Goal: Task Accomplishment & Management: Complete application form

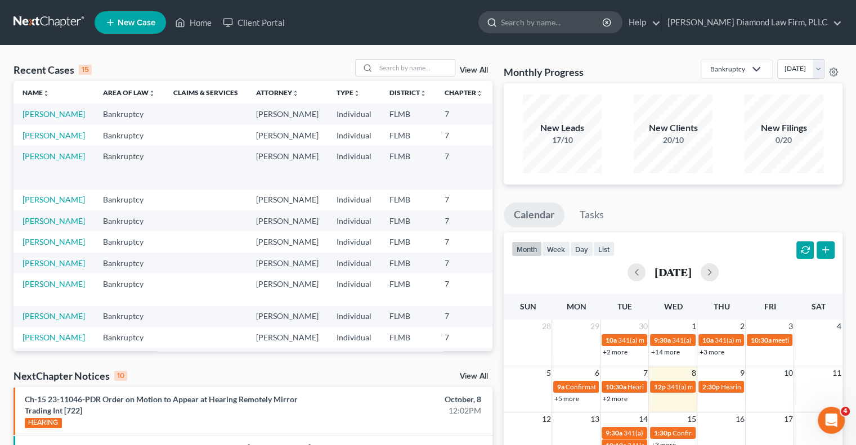
click at [560, 28] on input "search" at bounding box center [552, 22] width 103 height 21
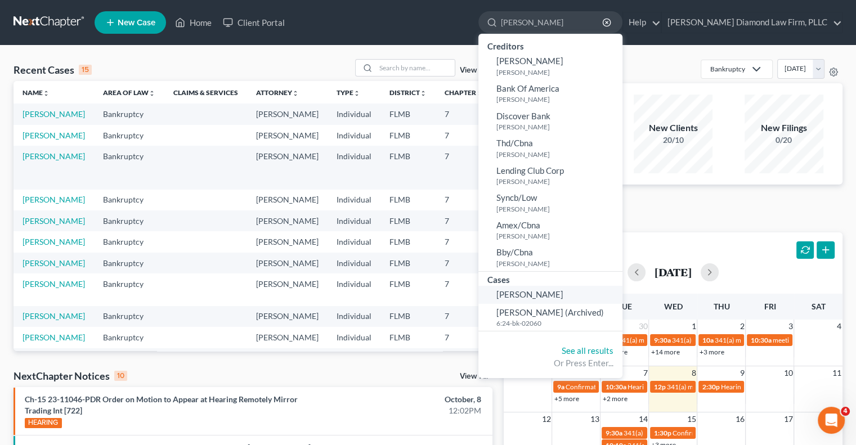
type input "[PERSON_NAME]"
click at [560, 290] on span "[PERSON_NAME]" at bounding box center [529, 294] width 67 height 10
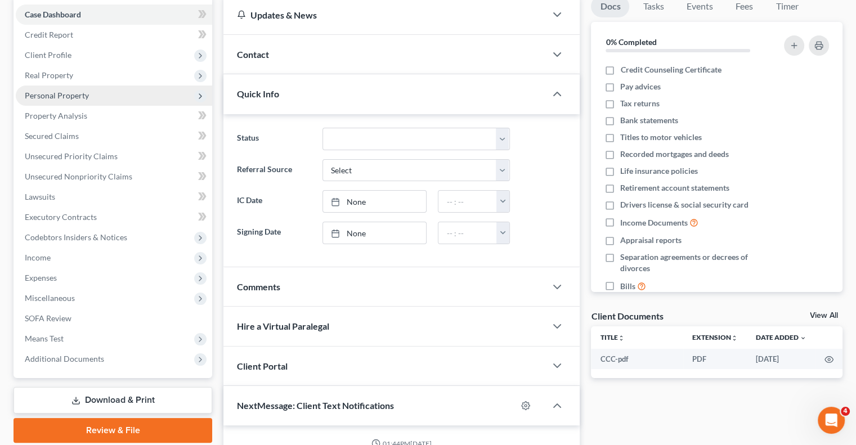
scroll to position [169, 0]
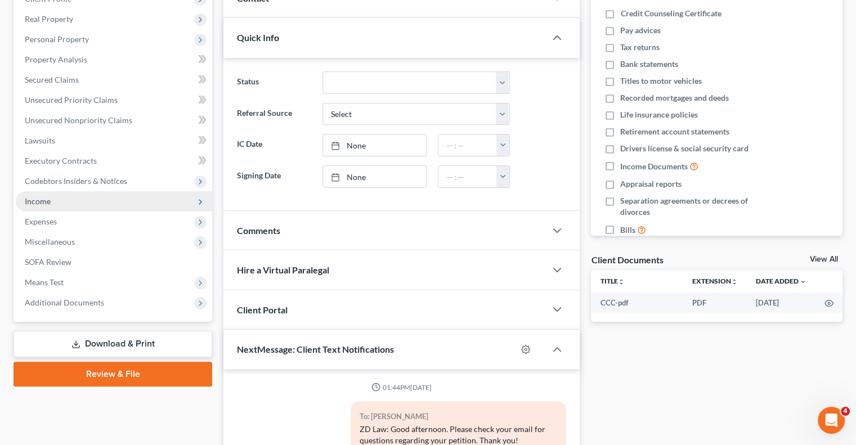
click at [113, 207] on span "Income" at bounding box center [114, 201] width 196 height 20
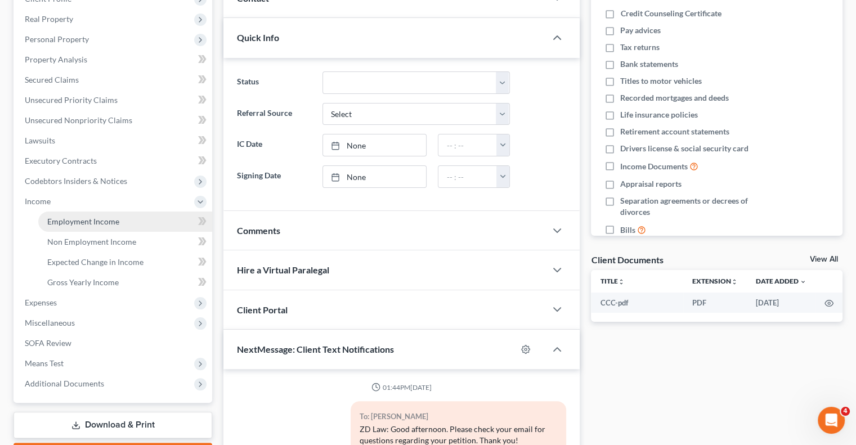
click at [129, 222] on link "Employment Income" at bounding box center [125, 222] width 174 height 20
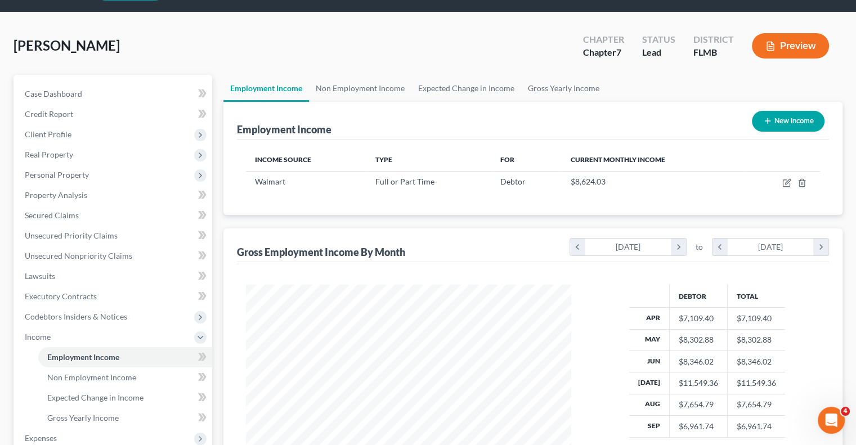
scroll to position [113, 0]
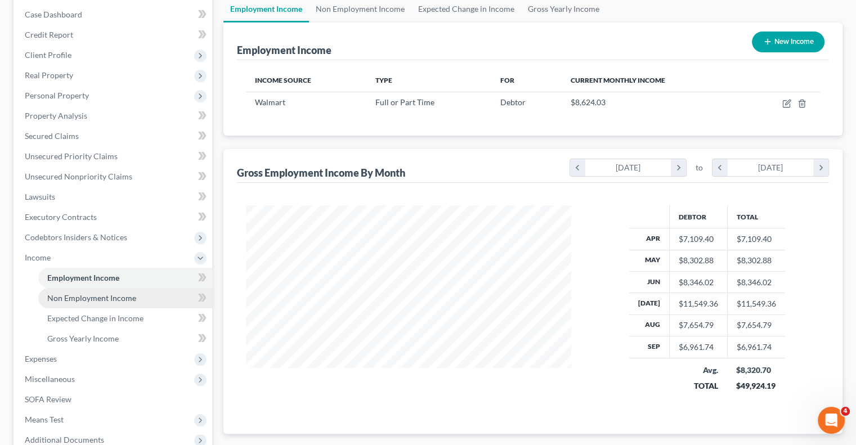
click at [95, 296] on span "Non Employment Income" at bounding box center [91, 298] width 89 height 10
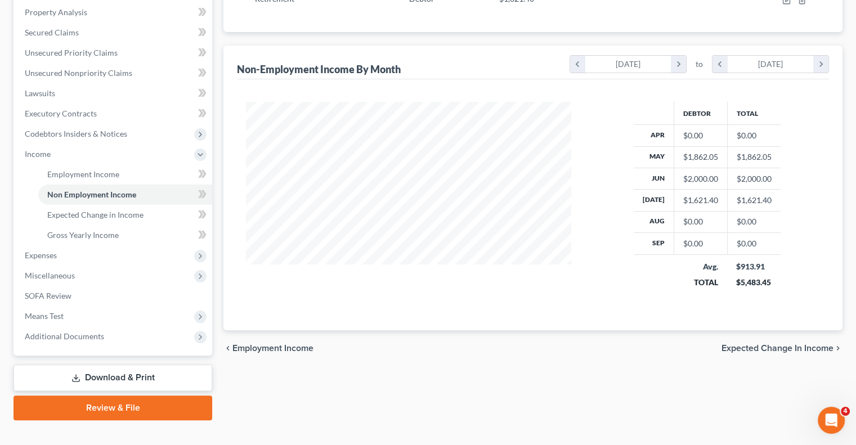
scroll to position [225, 0]
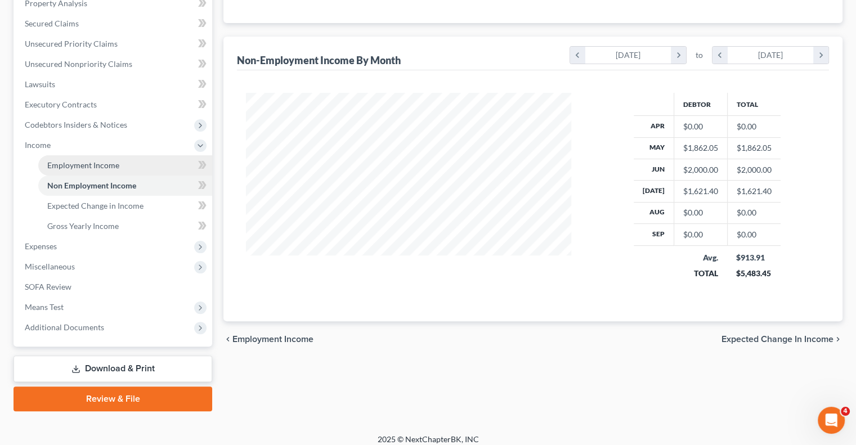
click at [97, 165] on span "Employment Income" at bounding box center [83, 165] width 72 height 10
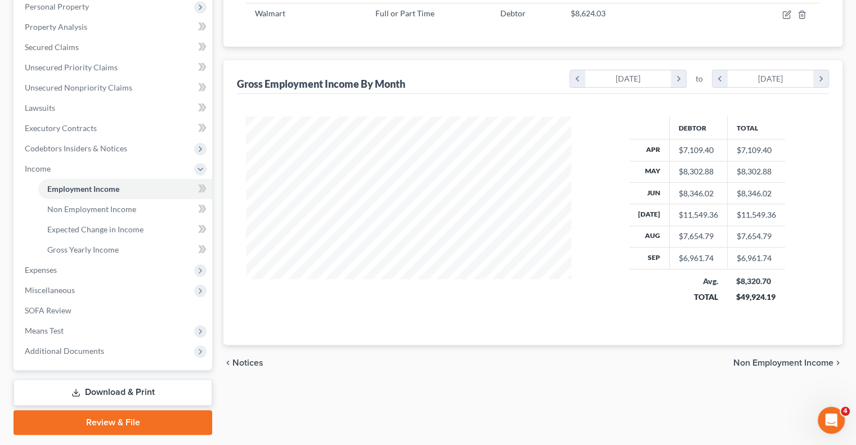
scroll to position [177, 0]
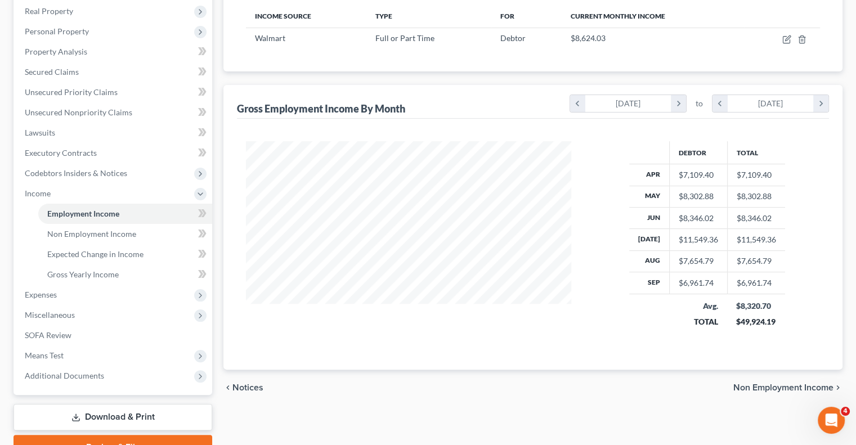
click at [625, 59] on div "Income Source Type For Current Monthly Income Walmart Full or Part Time Debtor …" at bounding box center [533, 33] width 592 height 75
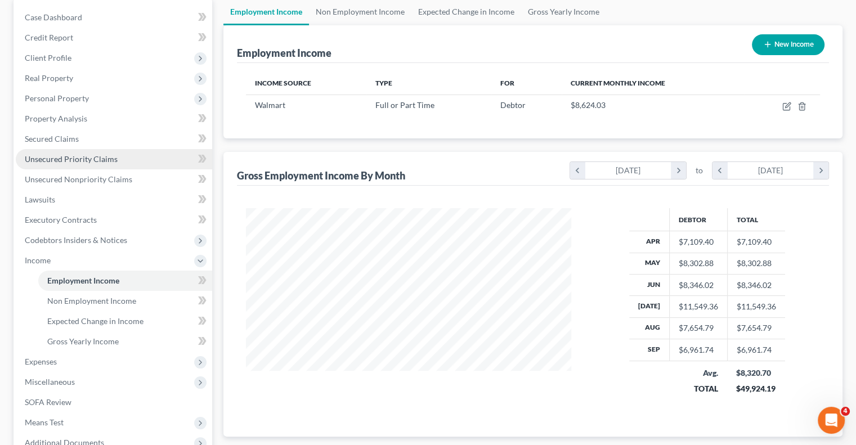
scroll to position [113, 0]
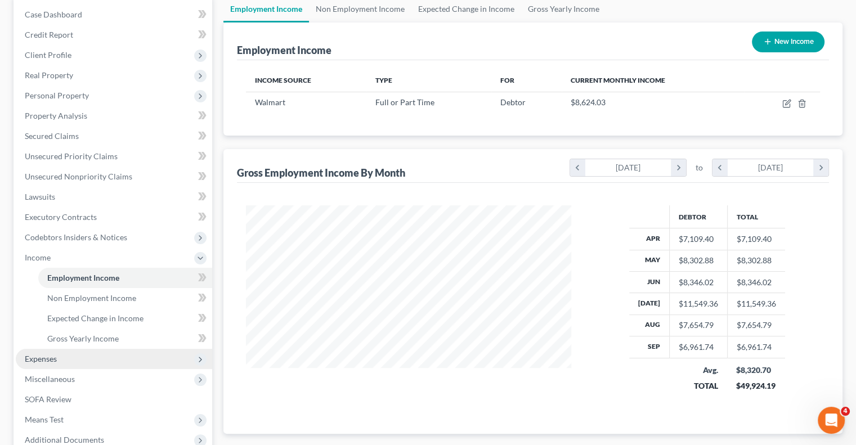
click at [32, 361] on span "Expenses" at bounding box center [41, 359] width 32 height 10
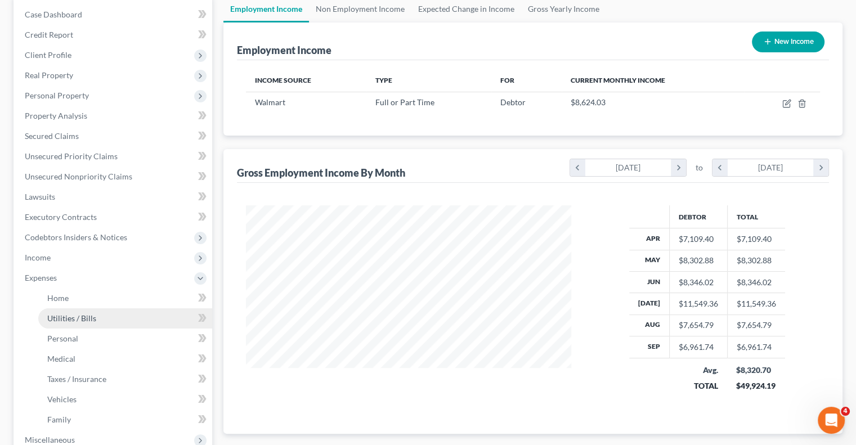
click at [70, 315] on span "Utilities / Bills" at bounding box center [71, 318] width 49 height 10
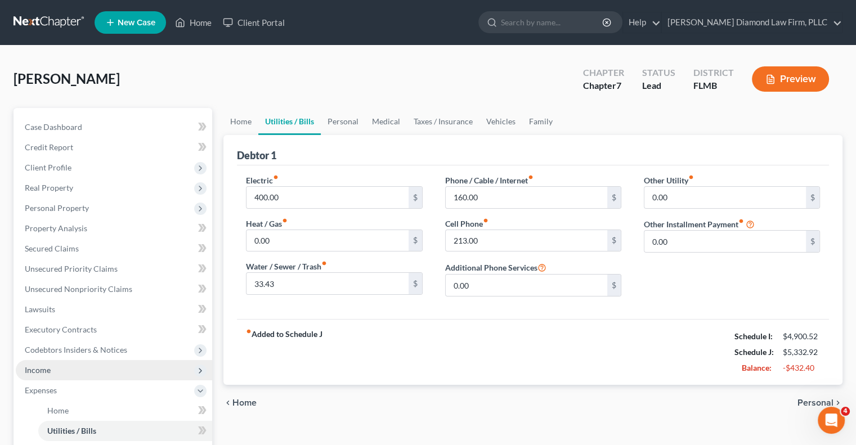
click at [79, 375] on span "Income" at bounding box center [114, 370] width 196 height 20
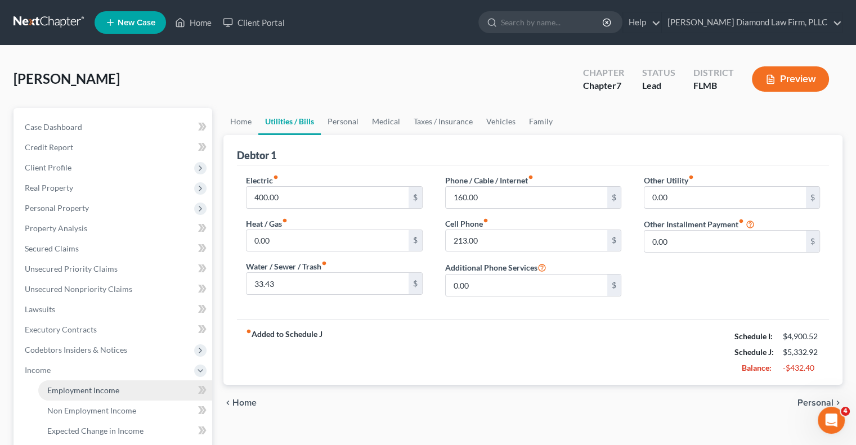
click at [109, 391] on span "Employment Income" at bounding box center [83, 390] width 72 height 10
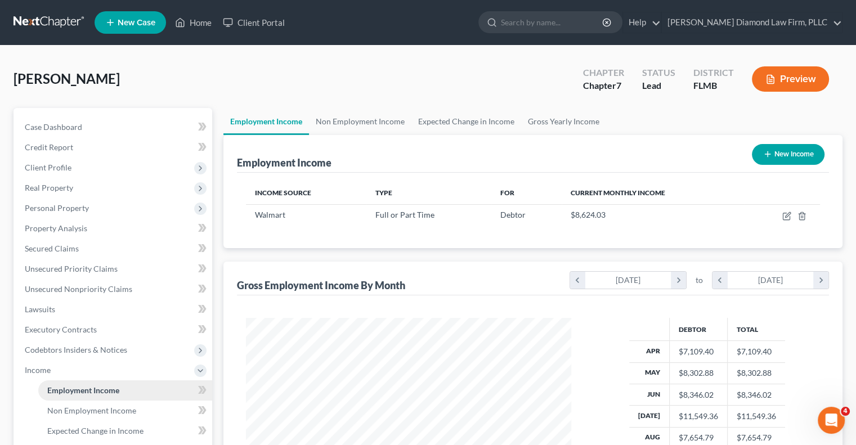
scroll to position [200, 347]
click at [111, 414] on span "Non Employment Income" at bounding box center [91, 411] width 89 height 10
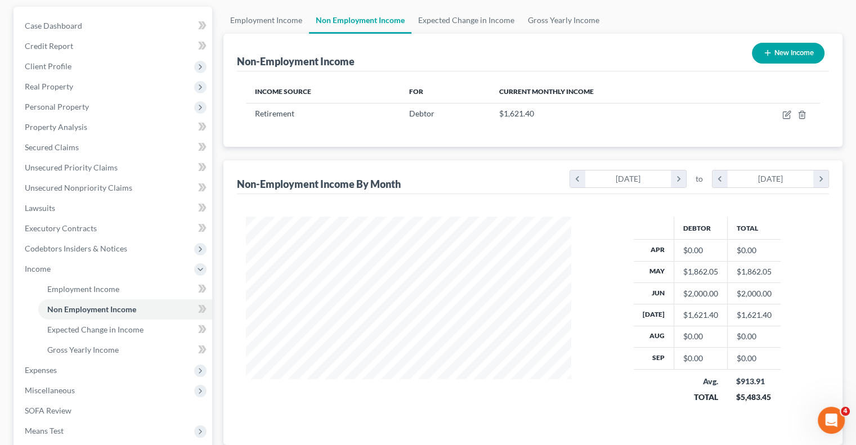
scroll to position [225, 0]
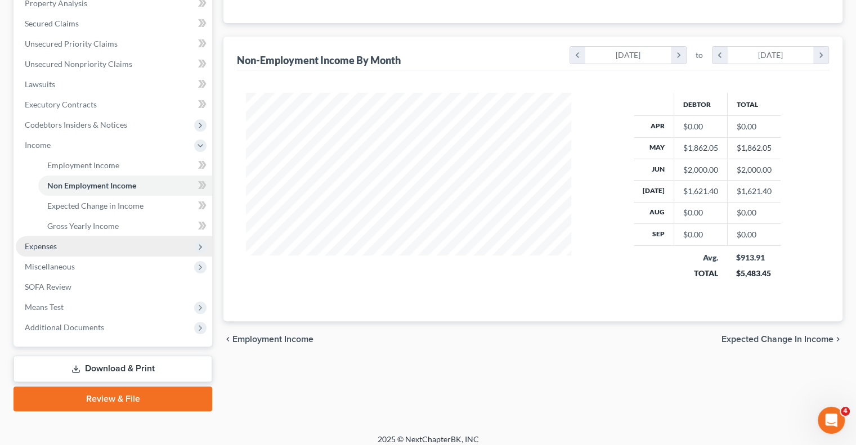
click at [163, 248] on span "Expenses" at bounding box center [114, 246] width 196 height 20
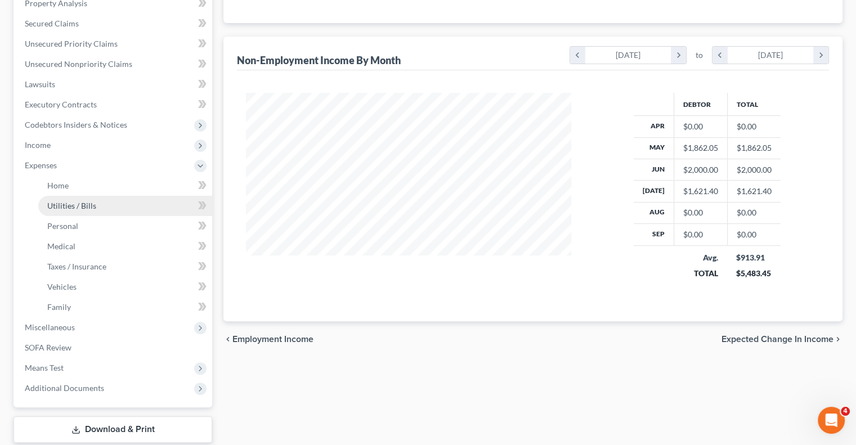
click at [100, 206] on link "Utilities / Bills" at bounding box center [125, 206] width 174 height 20
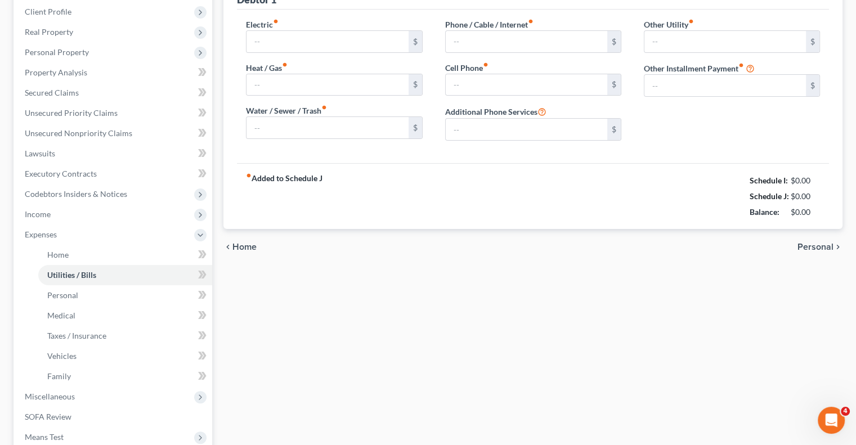
type input "400.00"
type input "0.00"
type input "33.43"
type input "160.00"
type input "213.00"
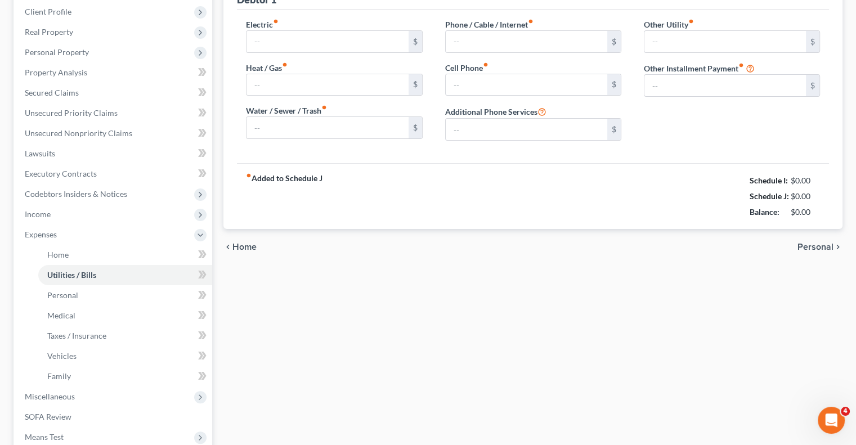
type input "0.00"
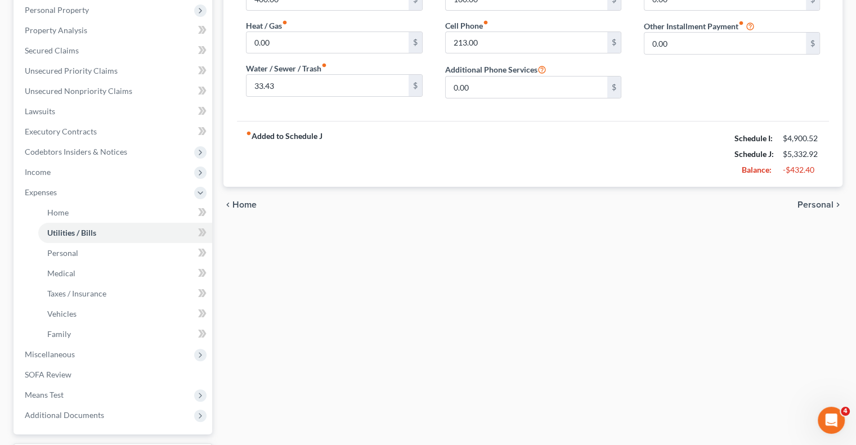
scroll to position [225, 0]
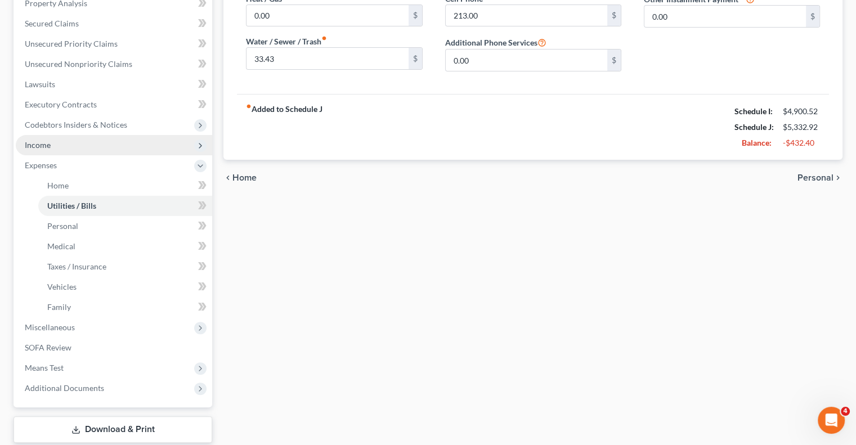
click at [199, 143] on icon at bounding box center [200, 145] width 9 height 9
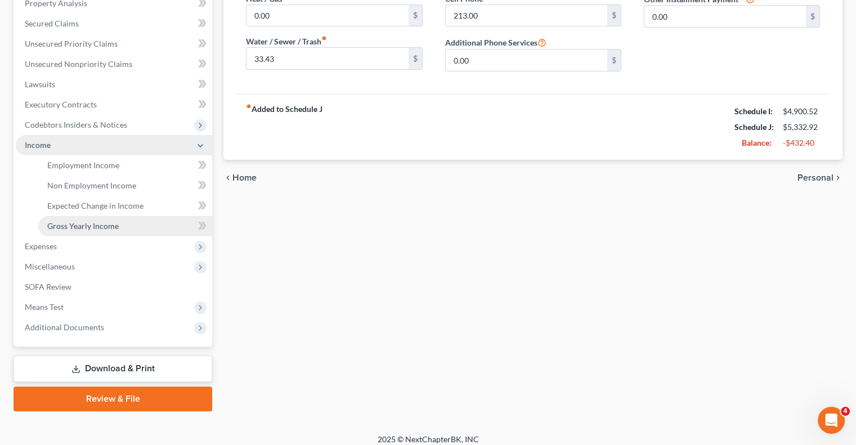
click at [169, 226] on link "Gross Yearly Income" at bounding box center [125, 226] width 174 height 20
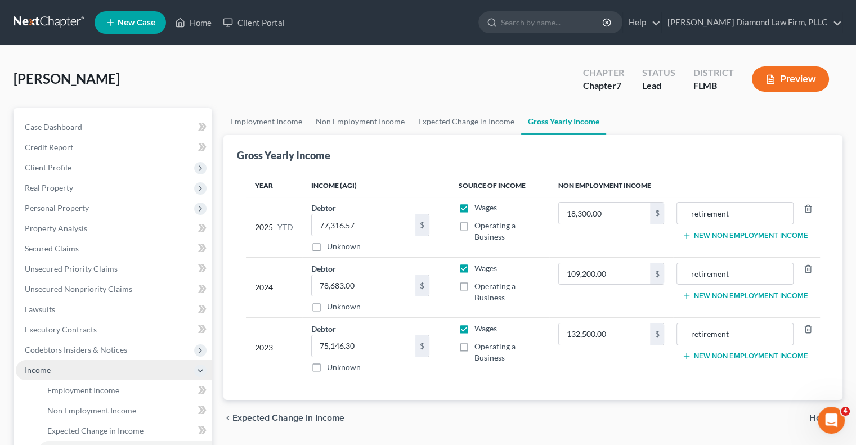
scroll to position [56, 0]
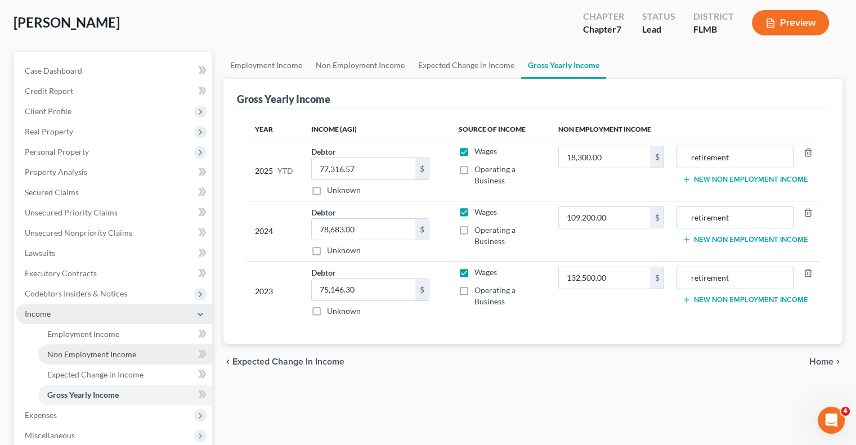
click at [108, 348] on link "Non Employment Income" at bounding box center [125, 354] width 174 height 20
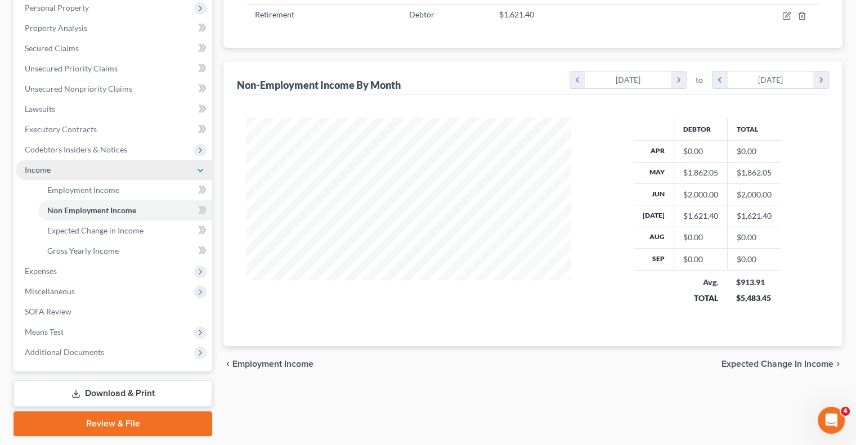
scroll to position [225, 0]
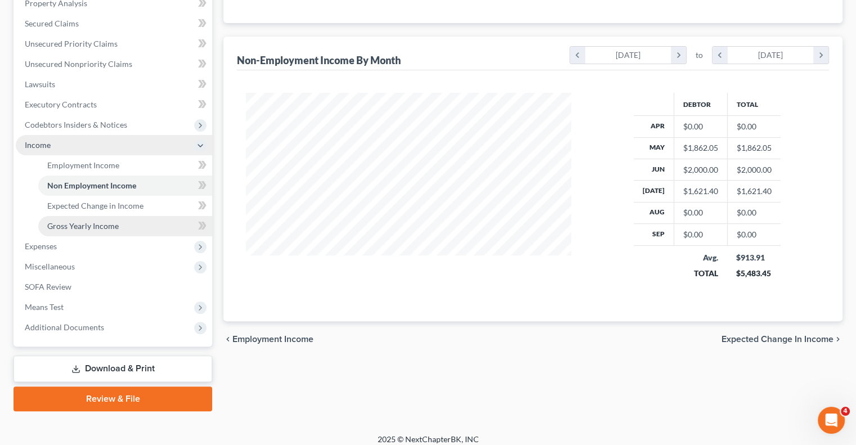
click at [155, 222] on link "Gross Yearly Income" at bounding box center [125, 226] width 174 height 20
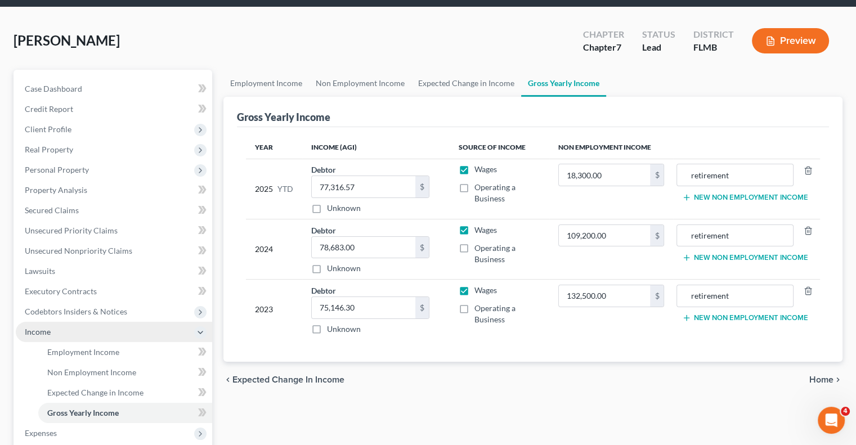
scroll to position [169, 0]
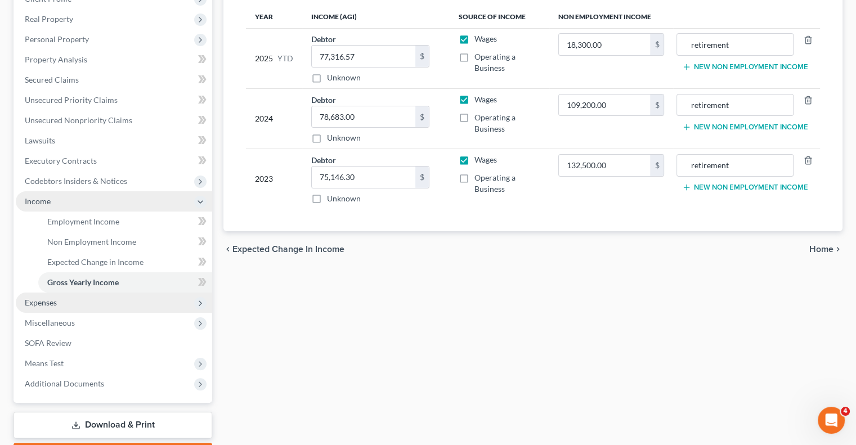
click at [51, 303] on span "Expenses" at bounding box center [41, 303] width 32 height 10
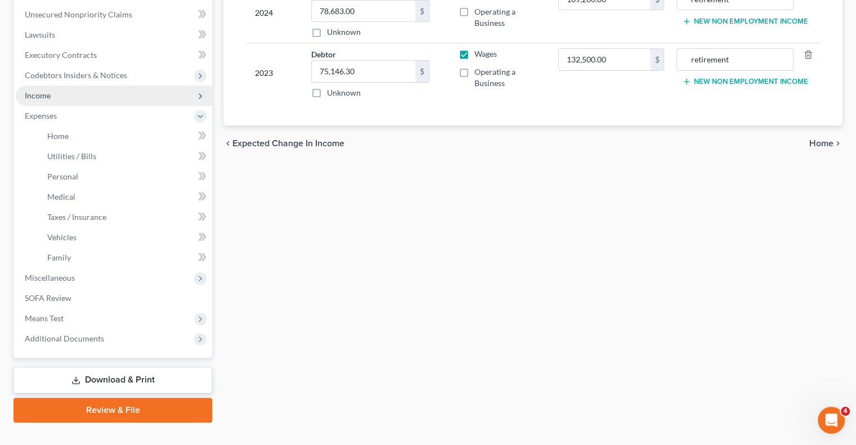
scroll to position [294, 0]
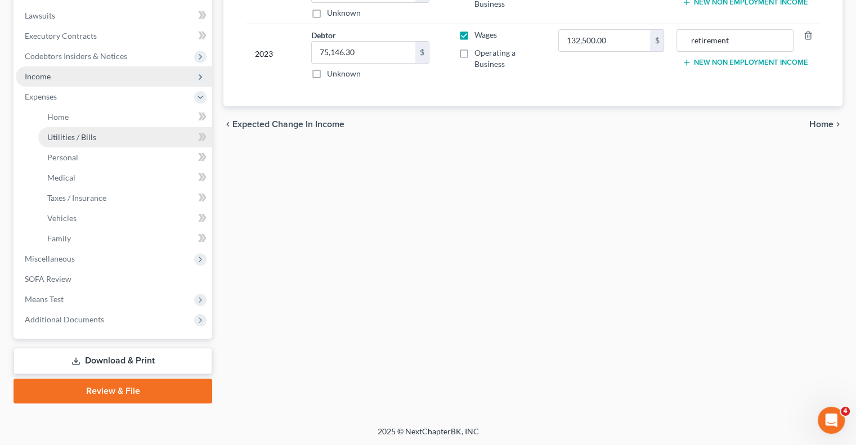
click at [64, 133] on span "Utilities / Bills" at bounding box center [71, 137] width 49 height 10
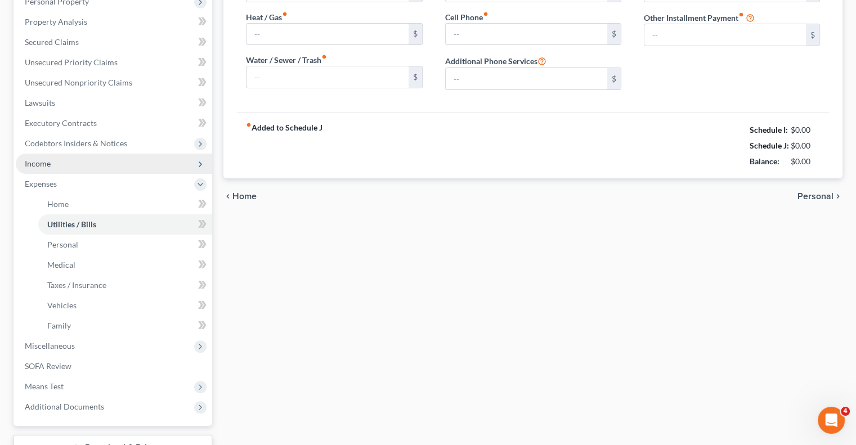
type input "400.00"
type input "0.00"
type input "33.43"
type input "160.00"
type input "213.00"
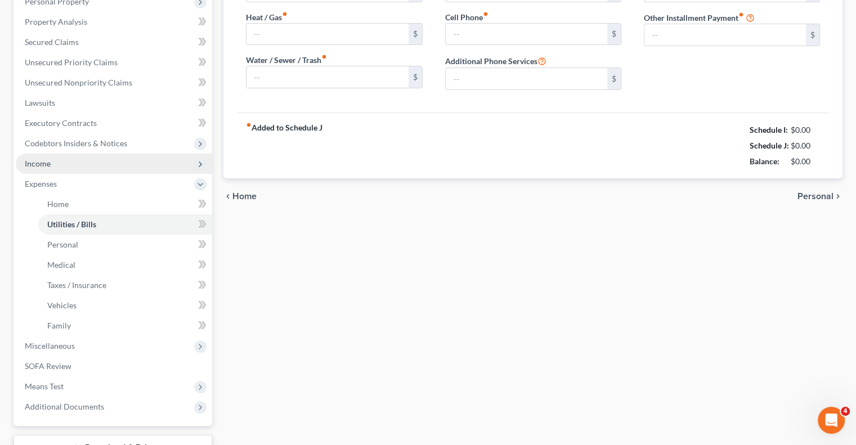
type input "0.00"
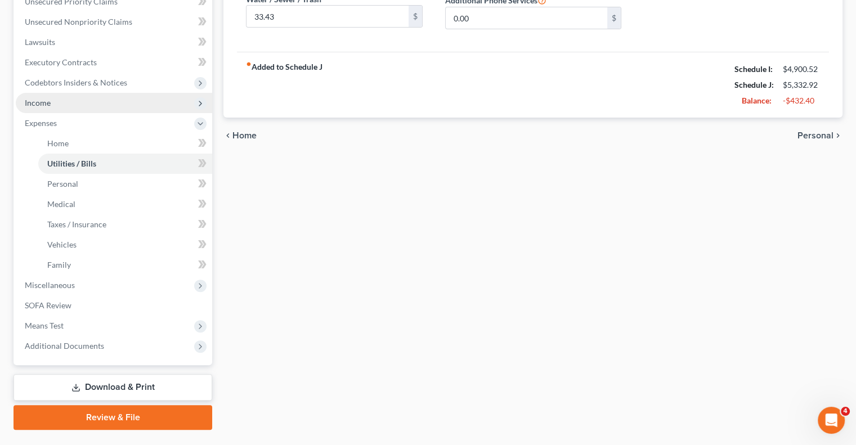
scroll to position [281, 0]
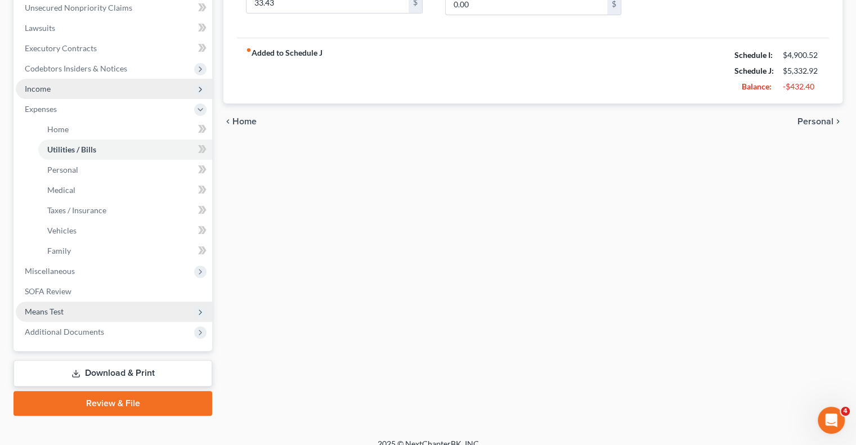
click at [69, 313] on span "Means Test" at bounding box center [114, 312] width 196 height 20
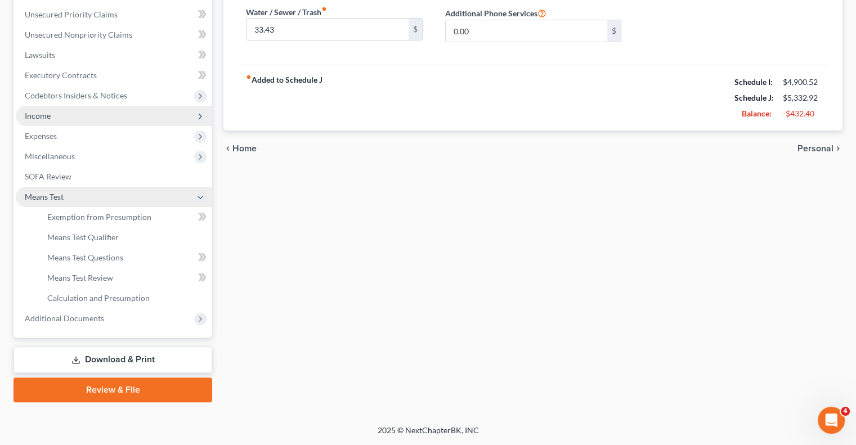
scroll to position [253, 0]
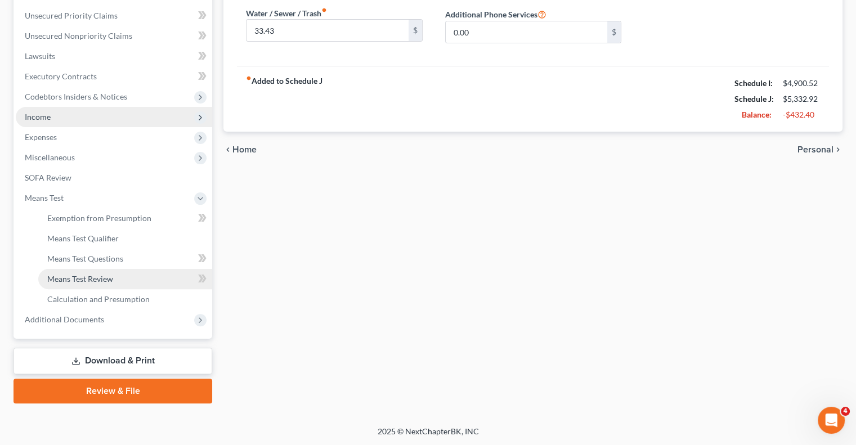
click at [94, 281] on span "Means Test Review" at bounding box center [80, 279] width 66 height 10
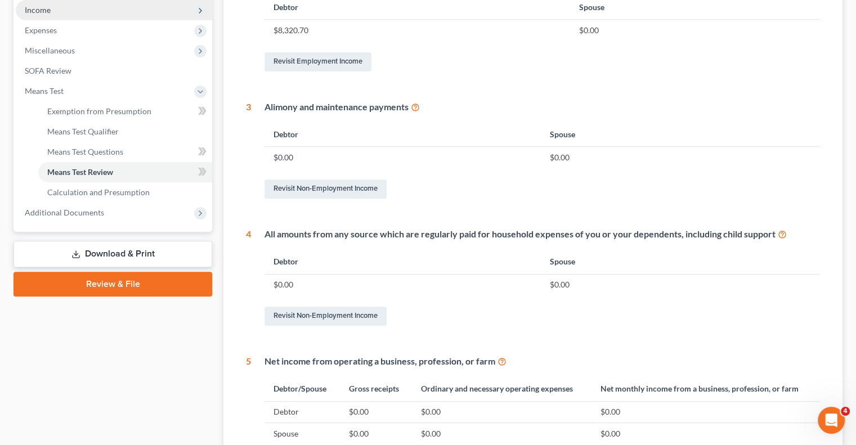
scroll to position [341, 0]
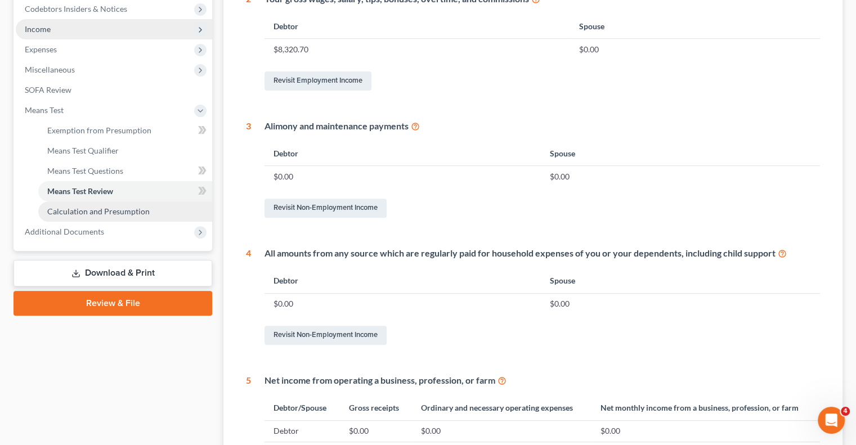
drag, startPoint x: 109, startPoint y: 214, endPoint x: 636, endPoint y: 396, distance: 557.7
click at [109, 214] on span "Calculation and Presumption" at bounding box center [98, 212] width 102 height 10
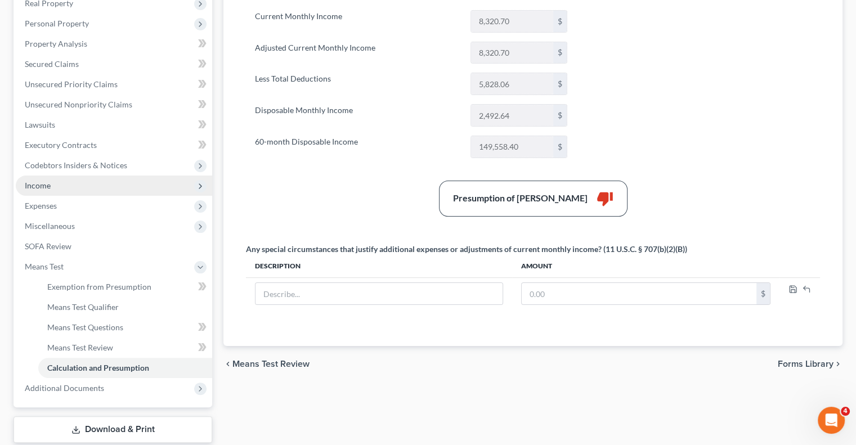
scroll to position [253, 0]
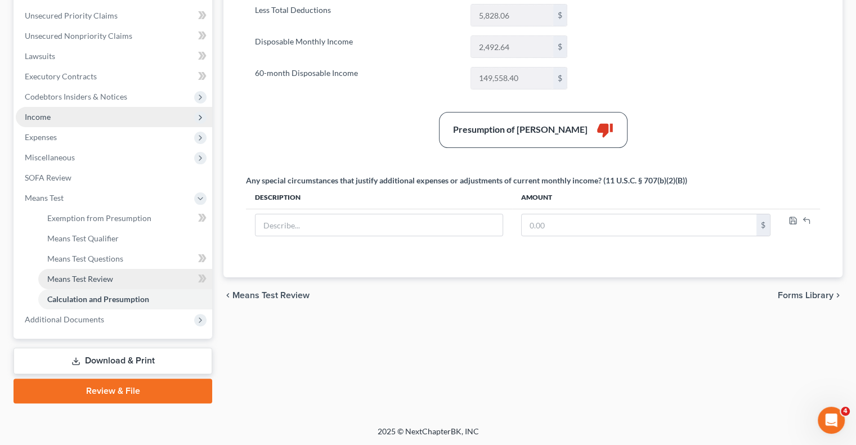
click at [117, 279] on link "Means Test Review" at bounding box center [125, 279] width 174 height 20
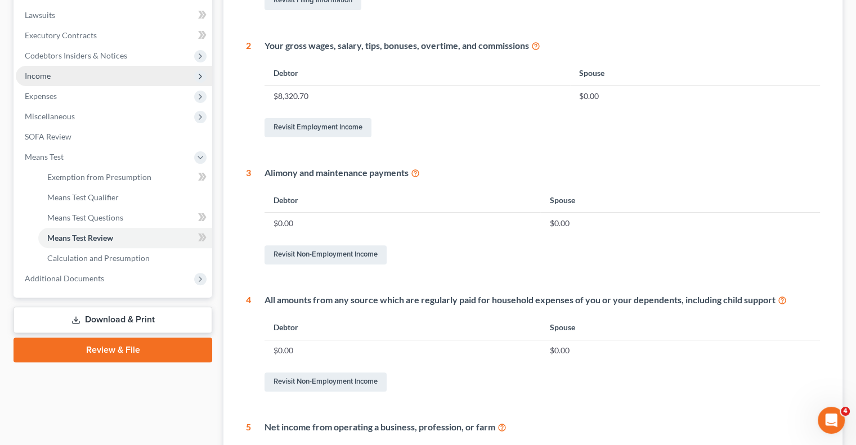
scroll to position [285, 0]
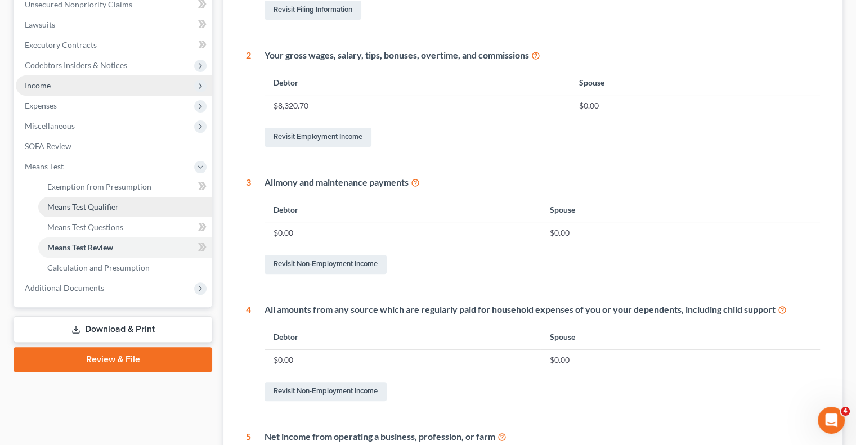
click at [87, 204] on span "Means Test Qualifier" at bounding box center [82, 207] width 71 height 10
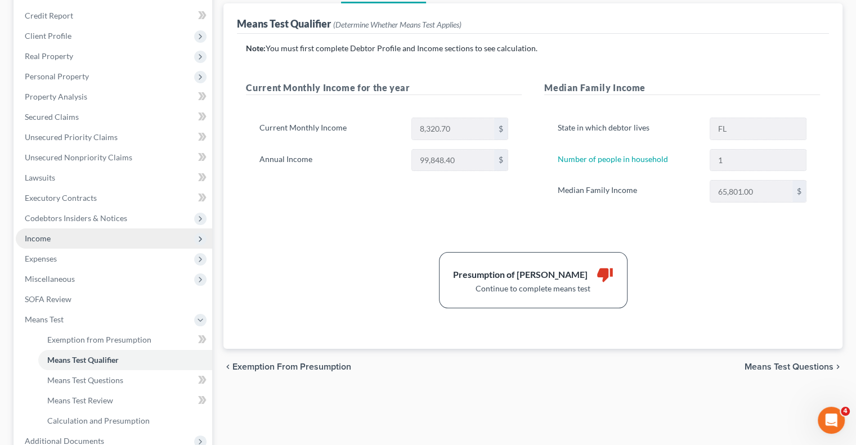
scroll to position [253, 0]
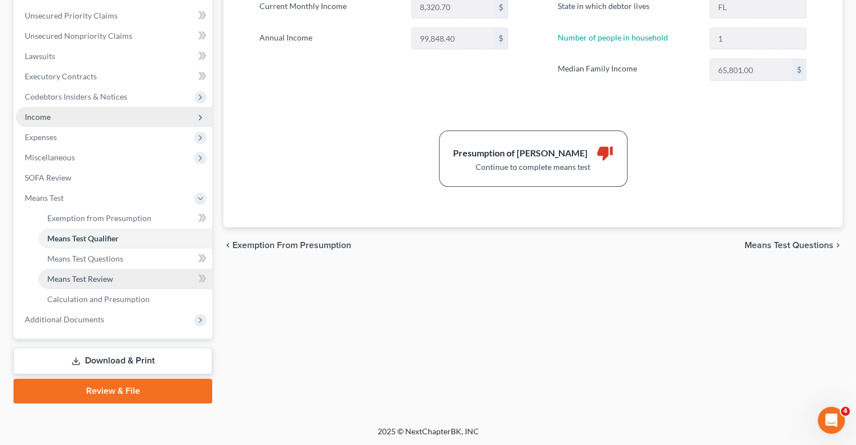
click at [99, 279] on span "Means Test Review" at bounding box center [80, 279] width 66 height 10
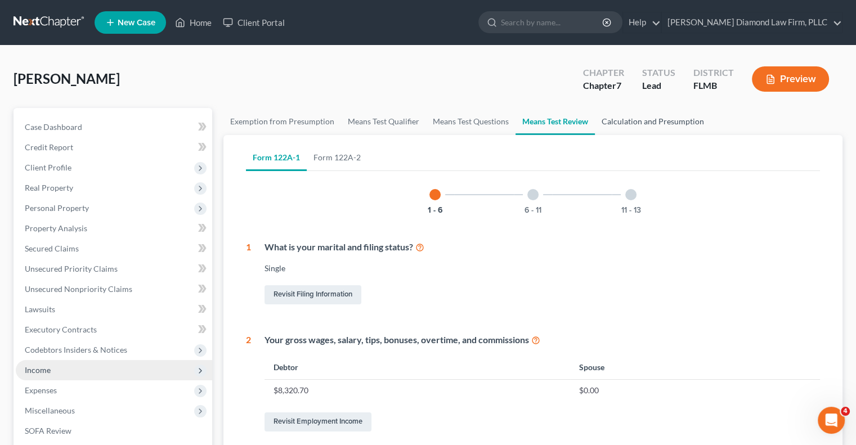
click at [643, 119] on link "Calculation and Presumption" at bounding box center [653, 121] width 116 height 27
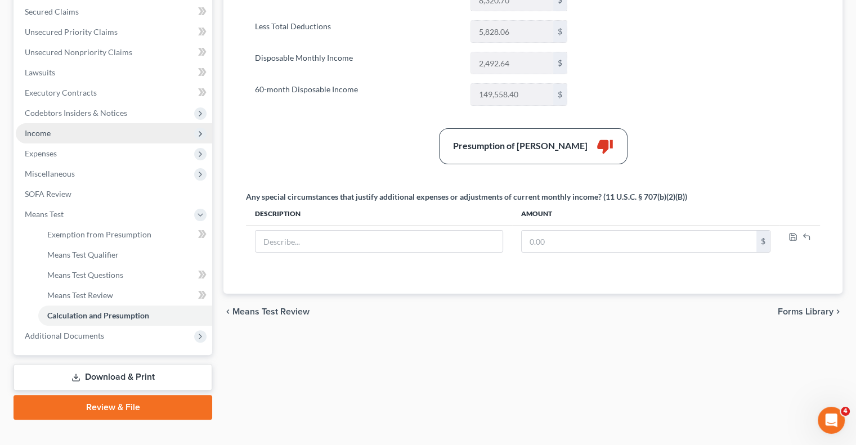
scroll to position [253, 0]
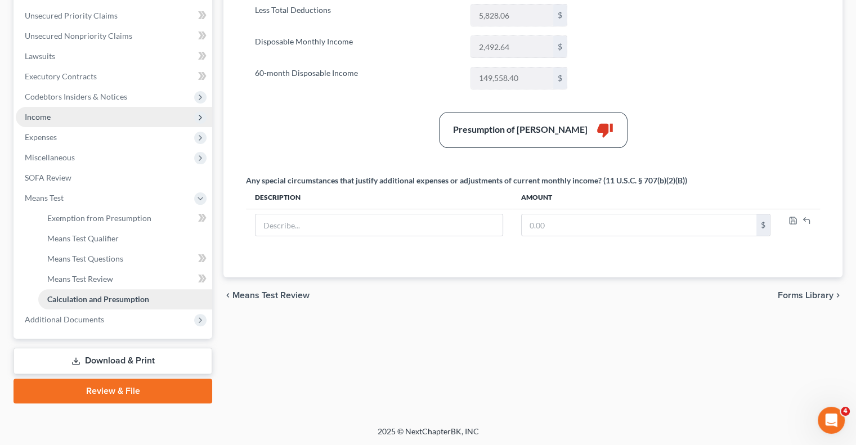
click at [84, 306] on link "Calculation and Presumption" at bounding box center [125, 299] width 174 height 20
click at [113, 218] on span "Exemption from Presumption" at bounding box center [99, 218] width 104 height 10
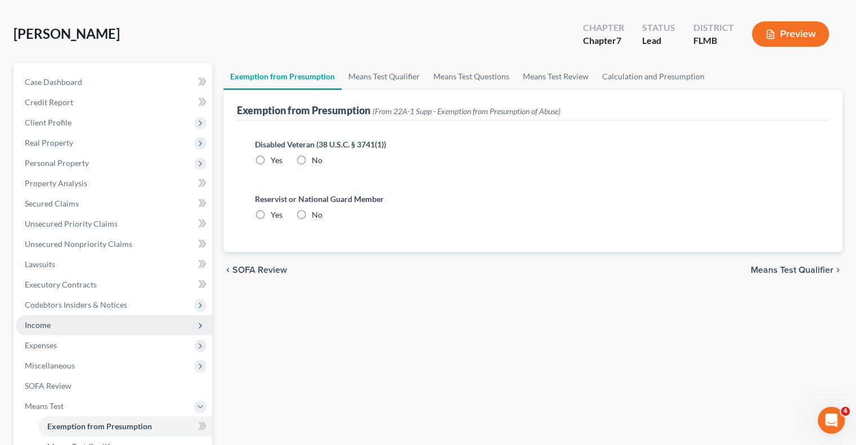
scroll to position [253, 0]
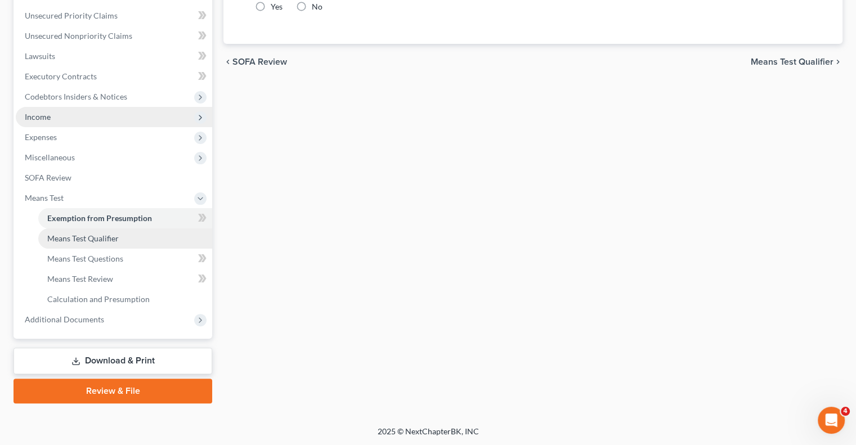
click at [104, 241] on link "Means Test Qualifier" at bounding box center [125, 238] width 174 height 20
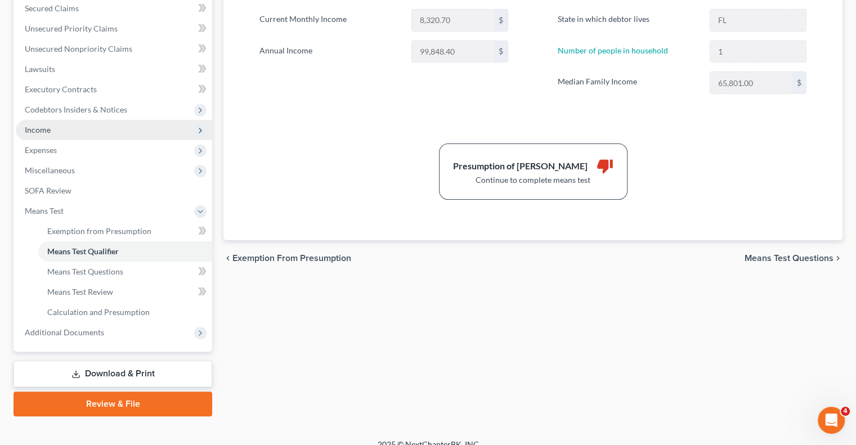
scroll to position [253, 0]
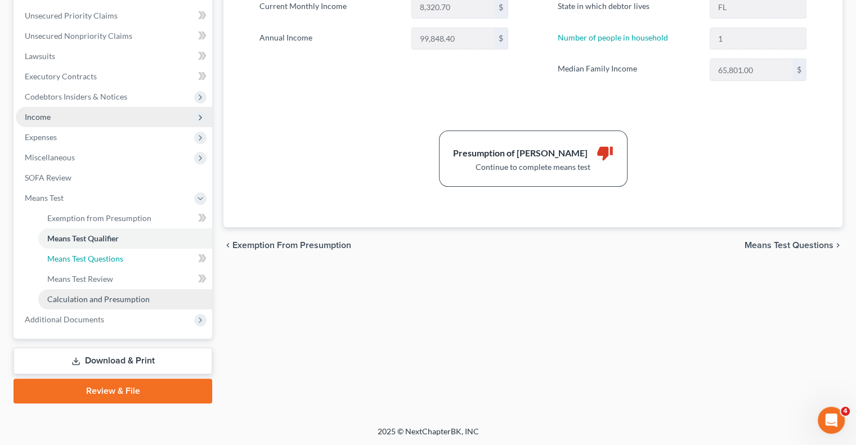
drag, startPoint x: 95, startPoint y: 264, endPoint x: 172, endPoint y: 298, distance: 84.7
click at [95, 263] on link "Means Test Questions" at bounding box center [125, 259] width 174 height 20
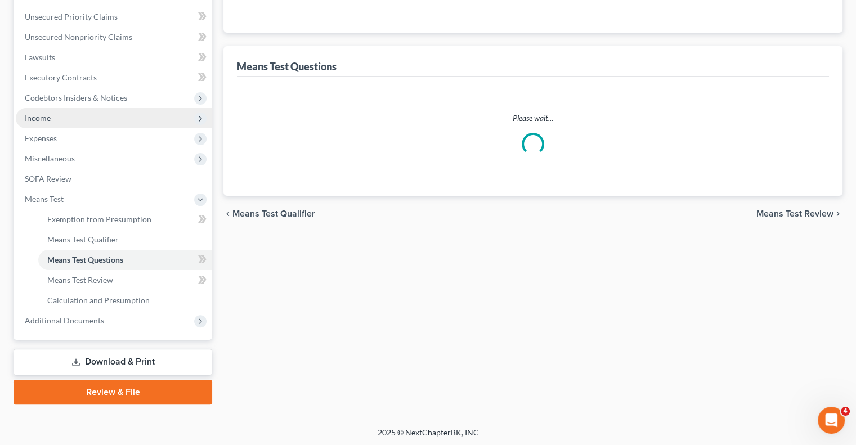
scroll to position [111, 0]
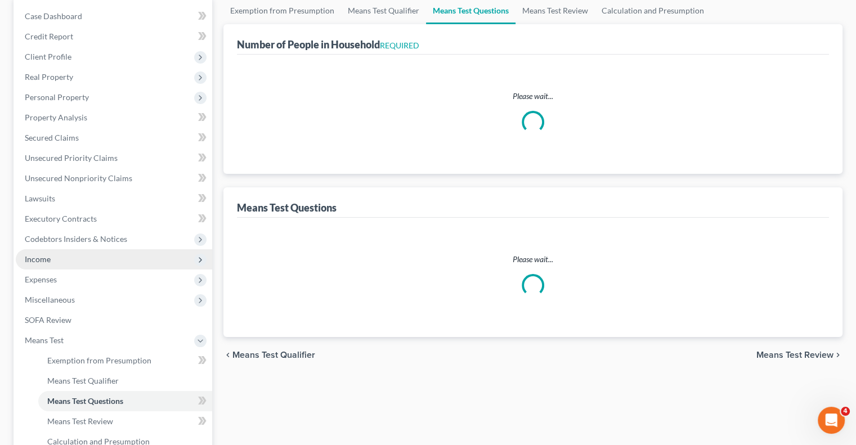
select select "0"
select select "60"
select select "1"
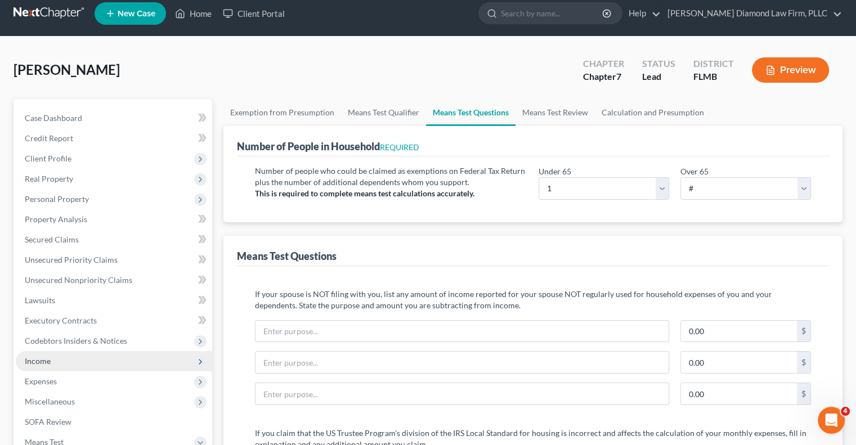
scroll to position [0, 0]
